Goal: Navigation & Orientation: Understand site structure

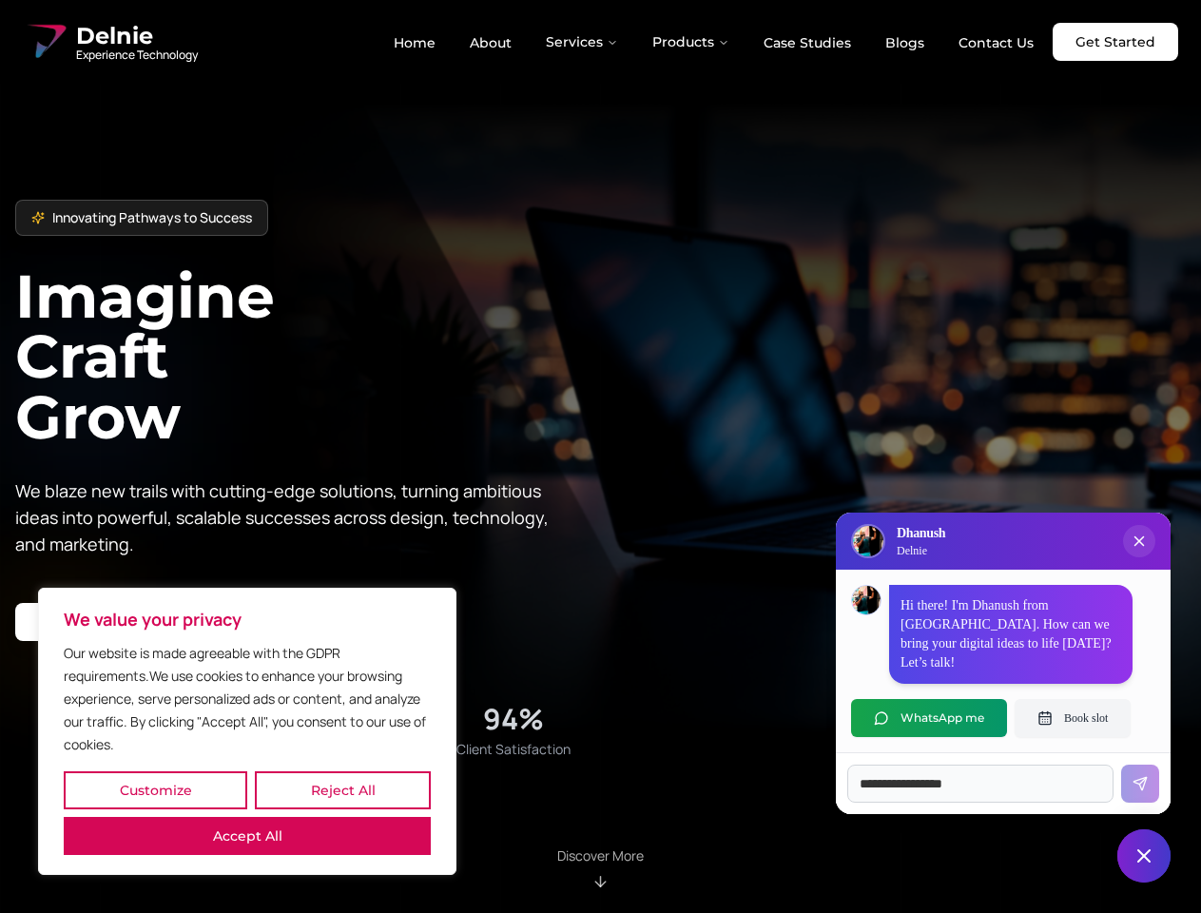
click at [155, 790] on button "Customize" at bounding box center [156, 790] width 184 height 38
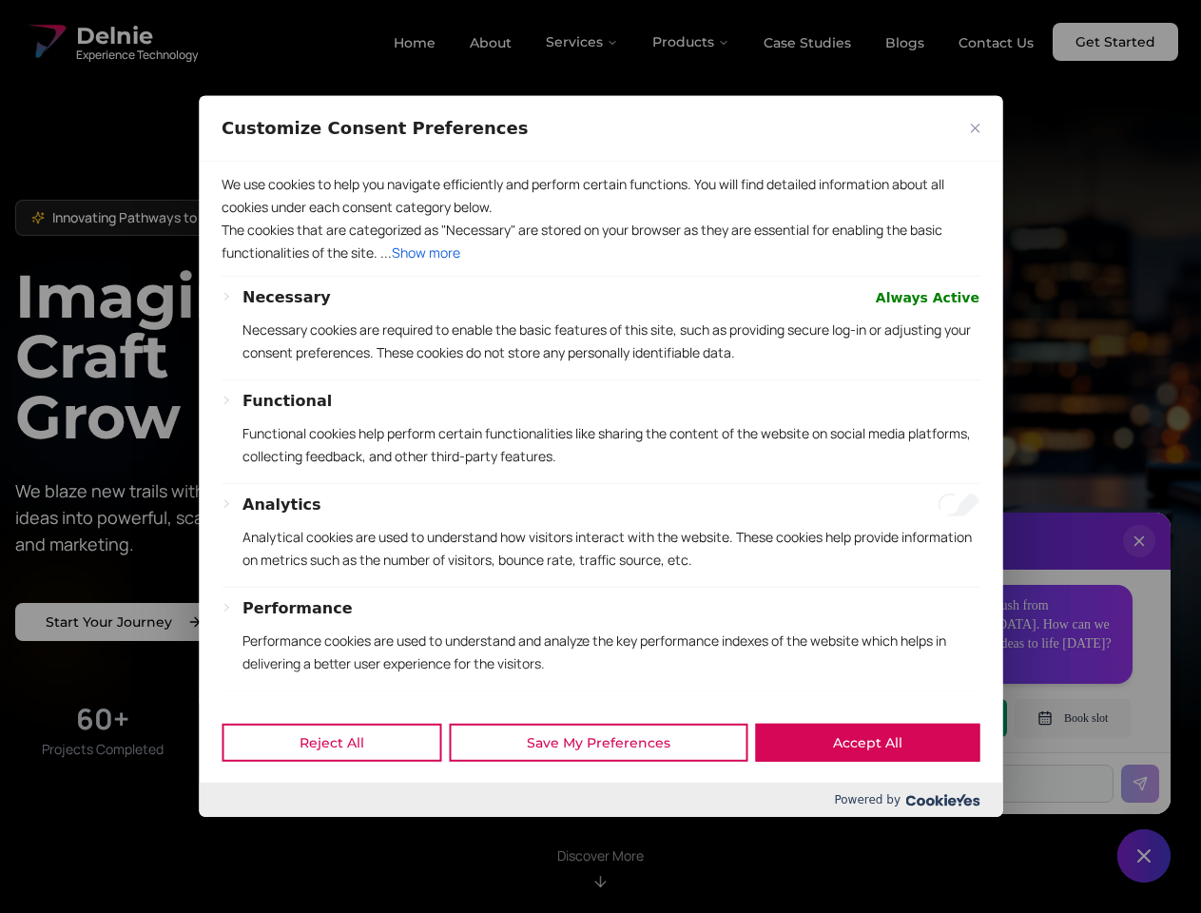
click at [342, 790] on div at bounding box center [600, 456] width 1201 height 913
click at [247, 817] on div "Customize Consent Preferences We use cookies to help you navigate efficiently a…" at bounding box center [601, 456] width 804 height 721
click at [600, 457] on p "Functional cookies help perform certain functionalities like sharing the conten…" at bounding box center [611, 445] width 737 height 46
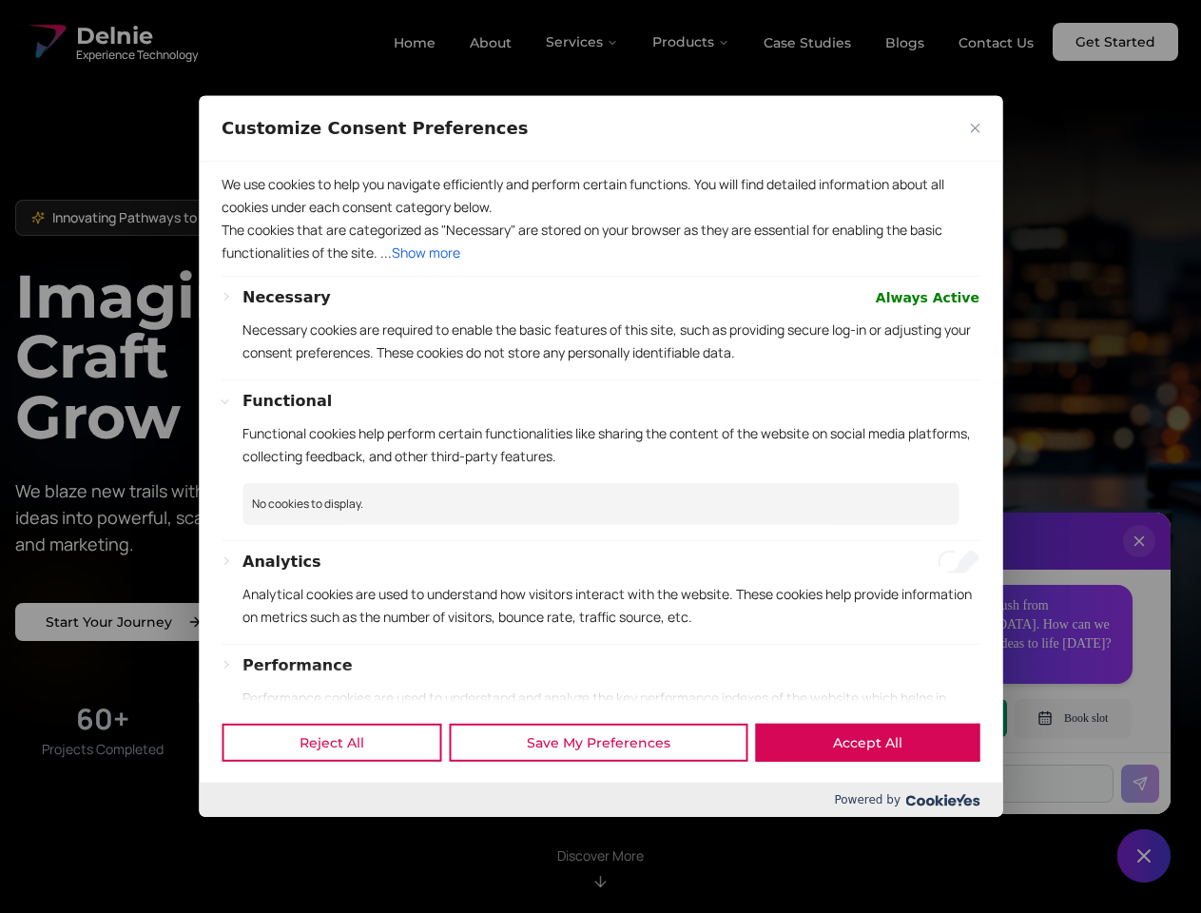
click at [583, 42] on div at bounding box center [600, 456] width 1201 height 913
click at [691, 42] on div at bounding box center [600, 456] width 1201 height 913
click at [1139, 560] on div at bounding box center [600, 456] width 1201 height 913
click at [929, 718] on div "Reject All Save My Preferences Accept All" at bounding box center [601, 742] width 804 height 81
click at [1073, 718] on div at bounding box center [600, 456] width 1201 height 913
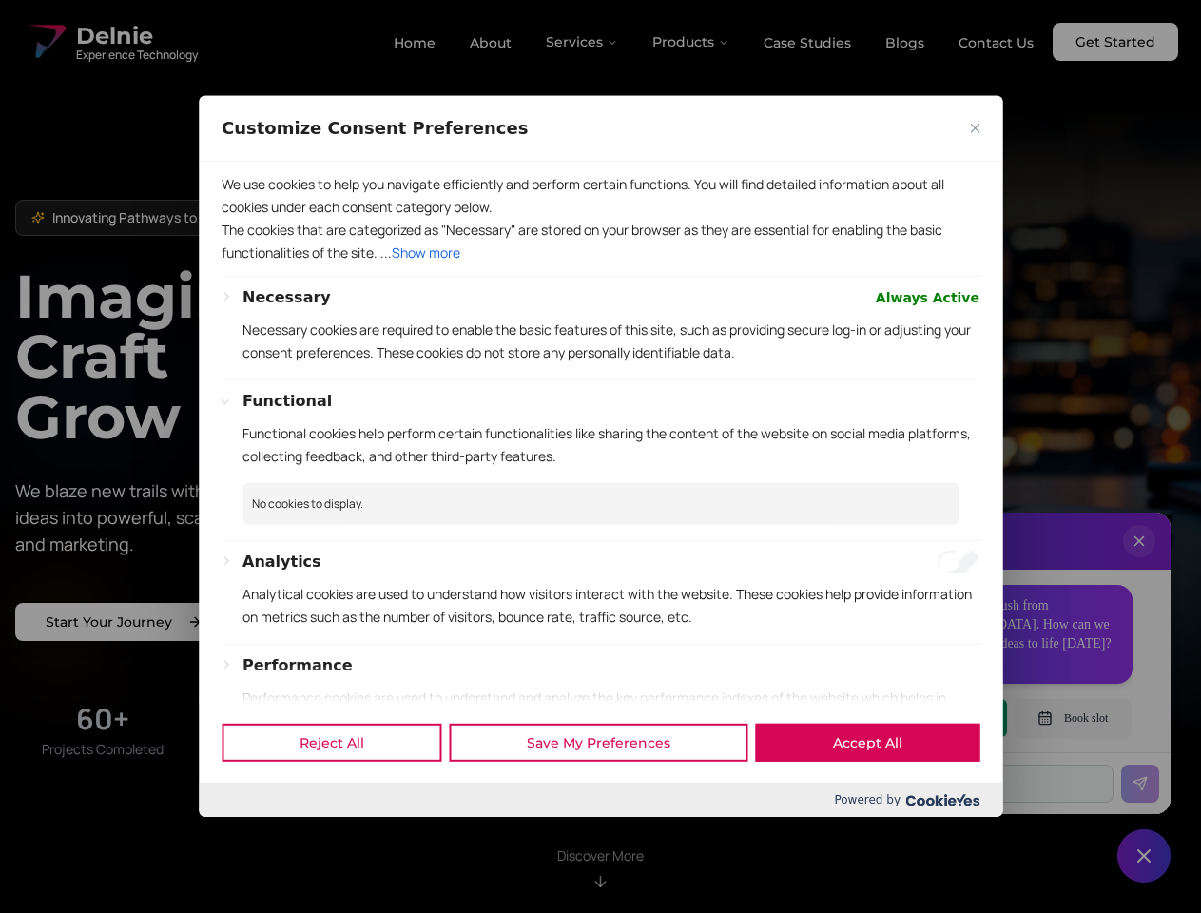
click at [1144, 856] on div at bounding box center [600, 456] width 1201 height 913
